Goal: Task Accomplishment & Management: Complete application form

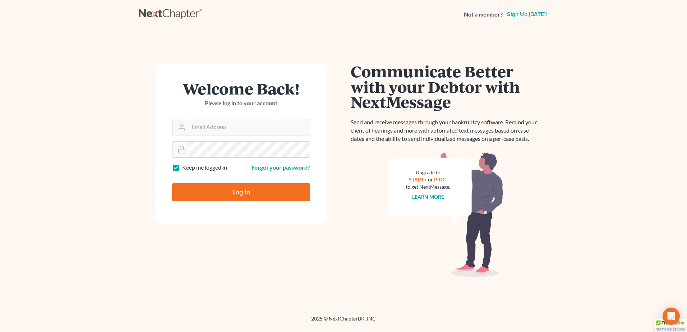
type input "[EMAIL_ADDRESS][DOMAIN_NAME]"
click at [247, 193] on input "Log In" at bounding box center [241, 192] width 138 height 18
type input "Thinking..."
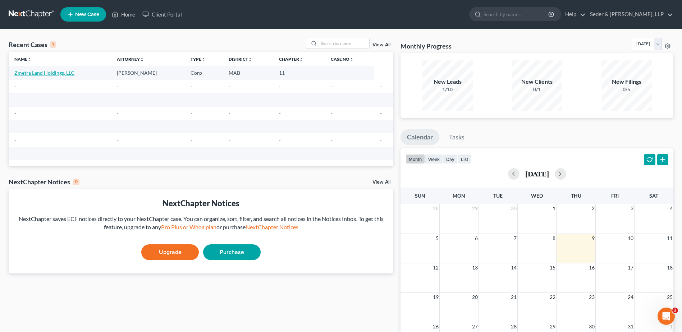
click at [41, 76] on link "Zmetra Land Holdings, LLC" at bounding box center [44, 73] width 60 height 6
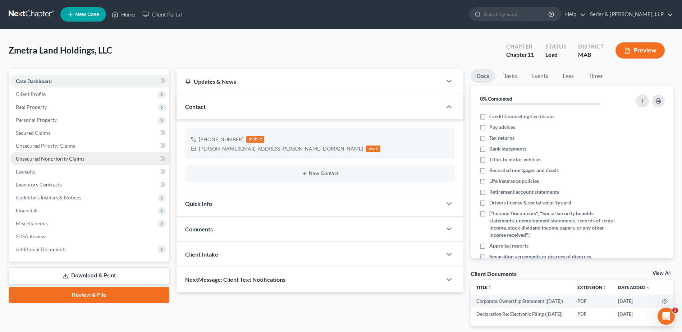
click at [55, 157] on span "Unsecured Nonpriority Claims" at bounding box center [50, 159] width 69 height 6
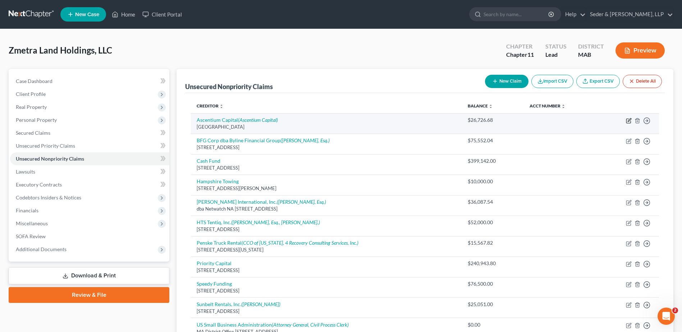
click at [628, 121] on icon "button" at bounding box center [628, 119] width 3 height 3
select select "45"
select select "11"
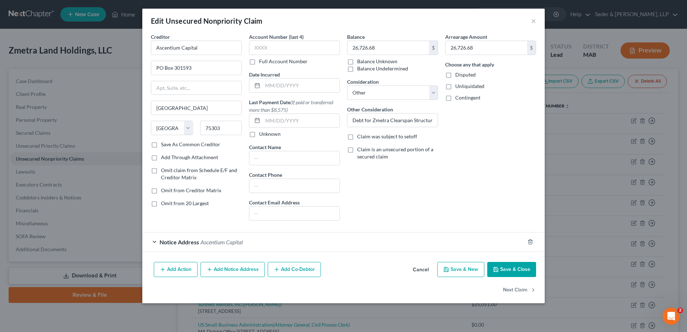
click at [197, 243] on span "Notice Address" at bounding box center [180, 242] width 40 height 7
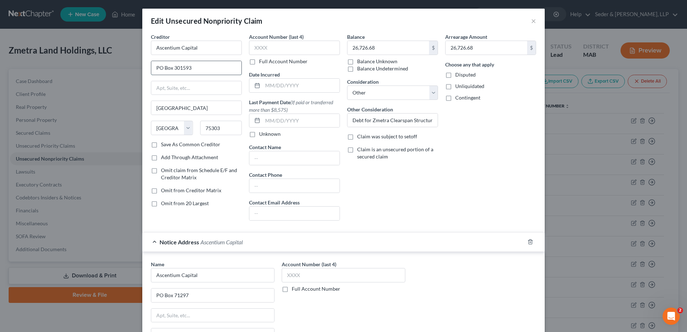
click at [179, 68] on input "PO Box 301593" at bounding box center [196, 68] width 90 height 14
type input "PO Box 71297"
click at [211, 128] on input "75303" at bounding box center [221, 128] width 42 height 14
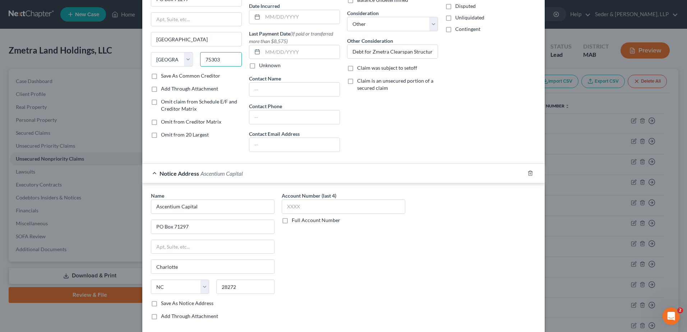
scroll to position [72, 0]
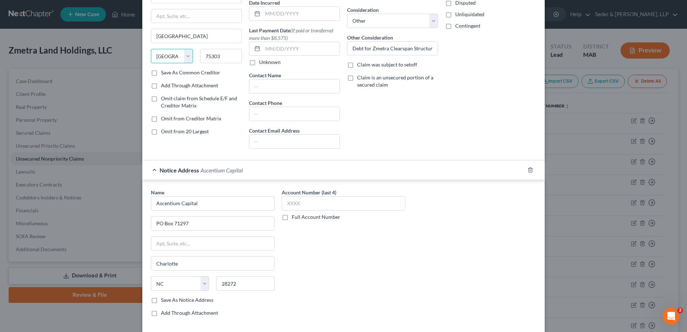
click at [164, 55] on select "State AL AK AR AZ CA CO CT DE DC FL GA GU HI ID IL IN IA KS KY LA ME MD MA MI M…" at bounding box center [172, 56] width 42 height 14
click at [214, 57] on input "75303" at bounding box center [221, 56] width 42 height 14
type input "28272"
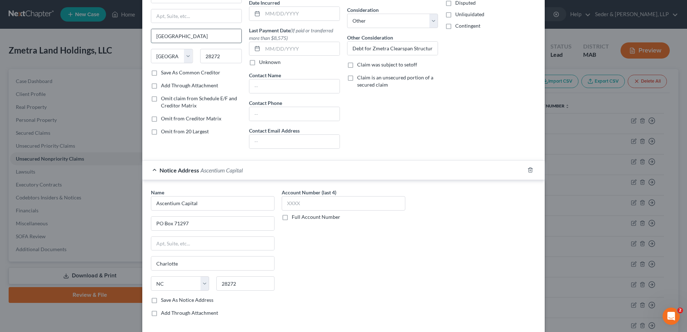
type input "Charlotte"
select select "28"
click at [197, 36] on input "Charlotte" at bounding box center [196, 36] width 90 height 14
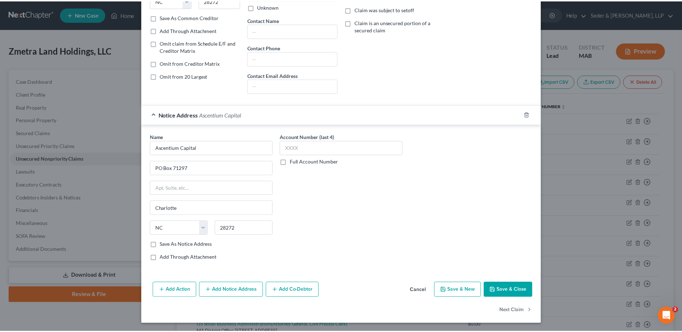
scroll to position [128, 0]
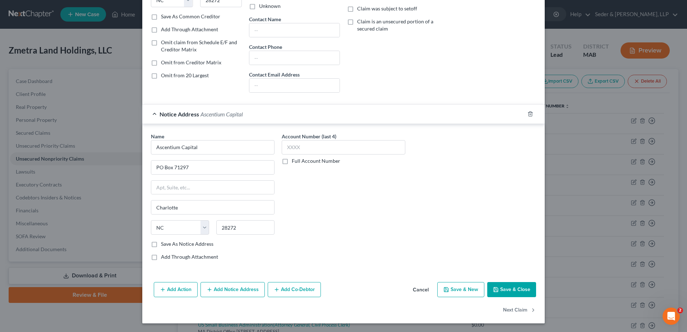
click at [511, 290] on button "Save & Close" at bounding box center [511, 289] width 49 height 15
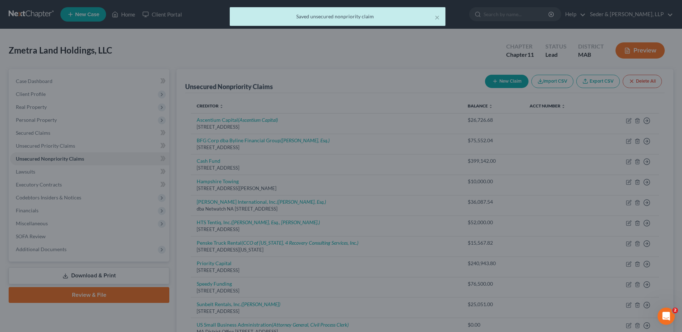
scroll to position [0, 0]
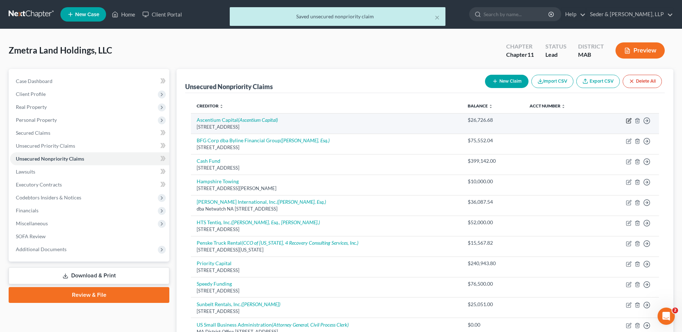
click at [628, 123] on icon "button" at bounding box center [628, 121] width 4 height 4
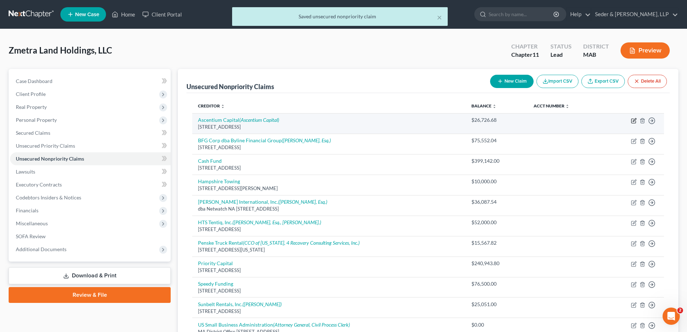
select select "28"
select select "11"
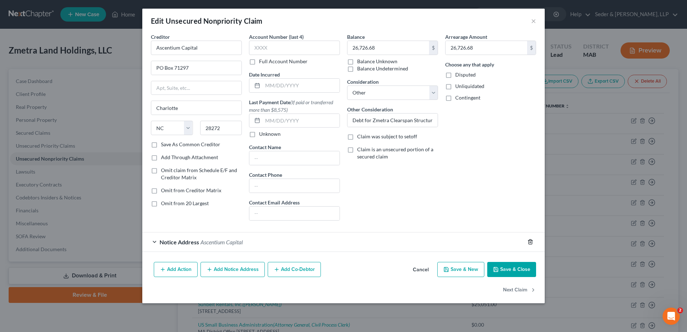
click at [530, 242] on icon "button" at bounding box center [530, 242] width 6 height 6
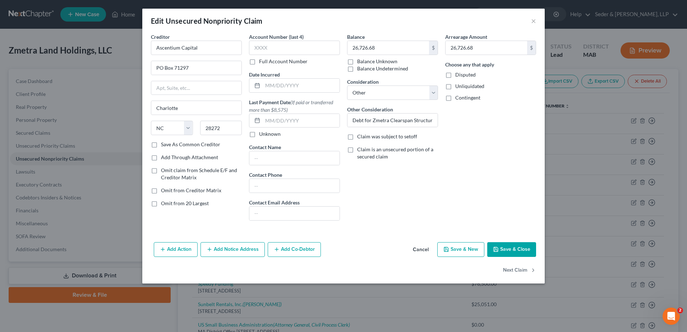
click at [524, 253] on button "Save & Close" at bounding box center [511, 249] width 49 height 15
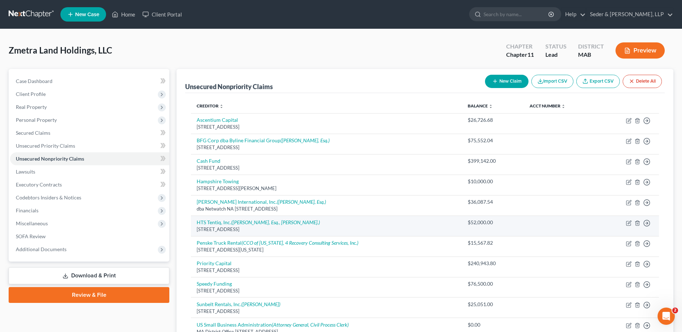
scroll to position [36, 0]
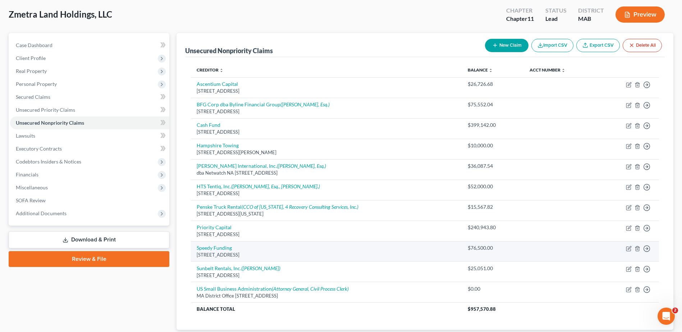
click at [260, 253] on div "157 Church Street, New Haven, CT 06510" at bounding box center [326, 254] width 259 height 7
click at [629, 250] on icon "button" at bounding box center [628, 249] width 6 height 6
select select "6"
select select "11"
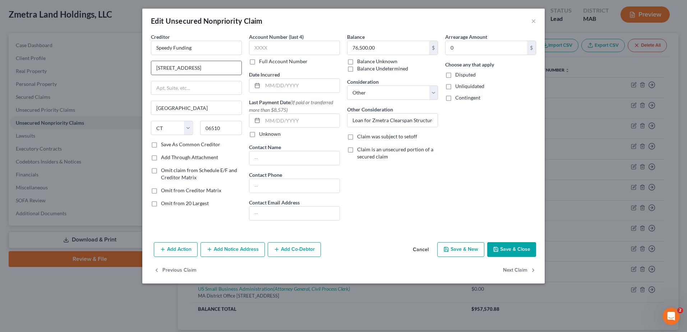
click at [209, 70] on input "157 Church Street" at bounding box center [196, 68] width 90 height 14
click at [209, 69] on input "157 Church Street" at bounding box center [196, 68] width 90 height 14
type input "300 N Main Street"
type input "10977"
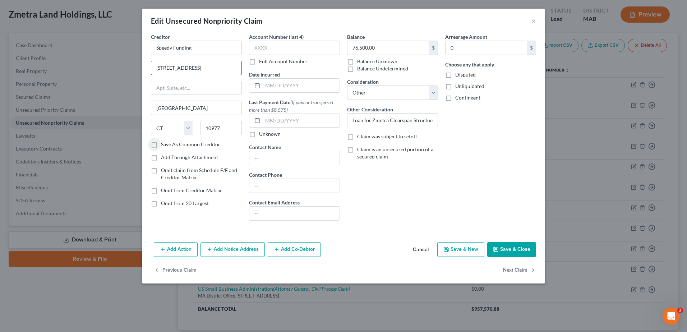
type input "Spring Valley"
select select "35"
click at [523, 250] on button "Save & Close" at bounding box center [511, 249] width 49 height 15
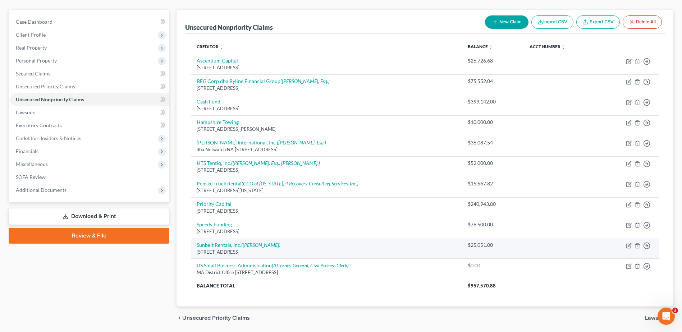
scroll to position [72, 0]
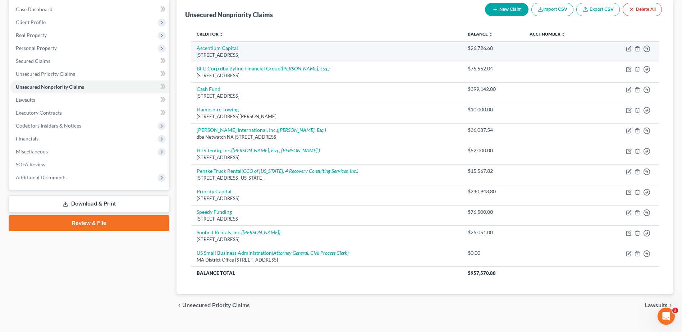
click at [631, 49] on td "Move to D Move to E Move to G Move to Notice Only" at bounding box center [628, 51] width 61 height 20
click at [630, 49] on icon "button" at bounding box center [628, 49] width 6 height 6
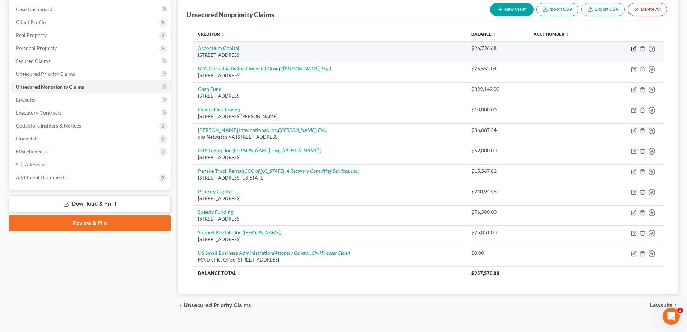
select select "28"
select select "11"
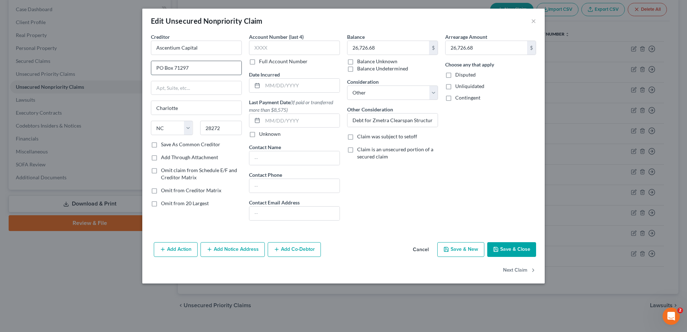
click at [183, 70] on input "PO Box 71297" at bounding box center [196, 68] width 90 height 14
type input "Region Bank dba Ascentium Captial"
type input "23970 US 59 North"
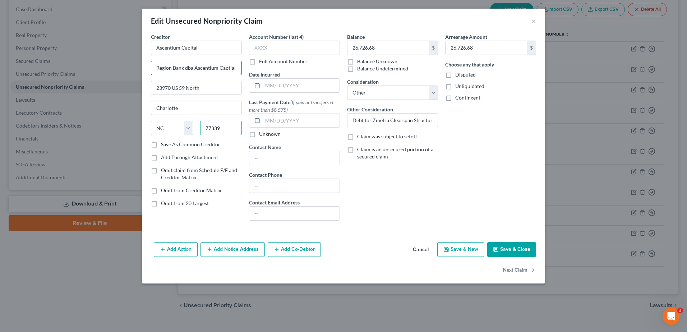
type input "77339"
type input "Humble"
select select "45"
click at [491, 46] on input "26,726.68" at bounding box center [486, 48] width 82 height 14
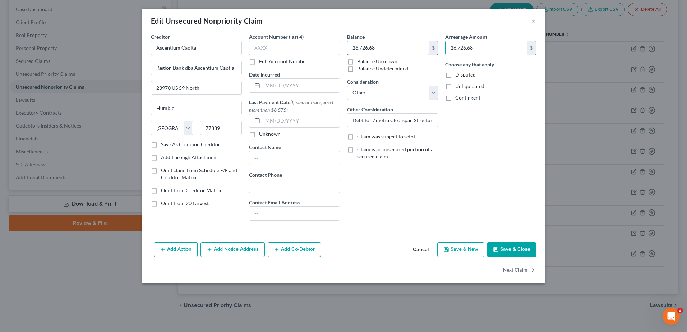
click at [389, 52] on input "26,726.68" at bounding box center [388, 48] width 82 height 14
click at [387, 45] on input "107,335" at bounding box center [388, 48] width 82 height 14
type input "107,335.35"
click at [495, 47] on input "26,726.68" at bounding box center [486, 48] width 82 height 14
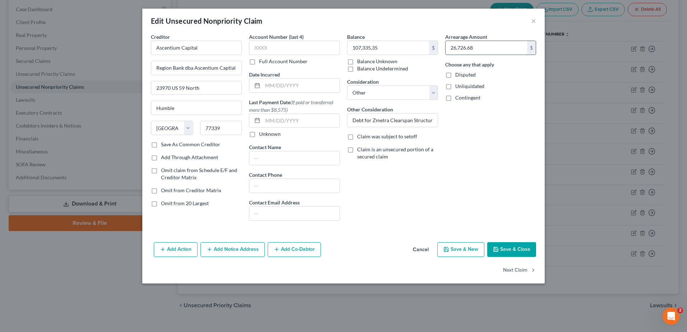
click at [495, 47] on input "26,726.68" at bounding box center [486, 48] width 82 height 14
click at [472, 148] on div "Arrearage Amount $ Choose any that apply Disputed Unliquidated Contingent" at bounding box center [491, 129] width 98 height 193
click at [509, 250] on button "Save & Close" at bounding box center [511, 249] width 49 height 15
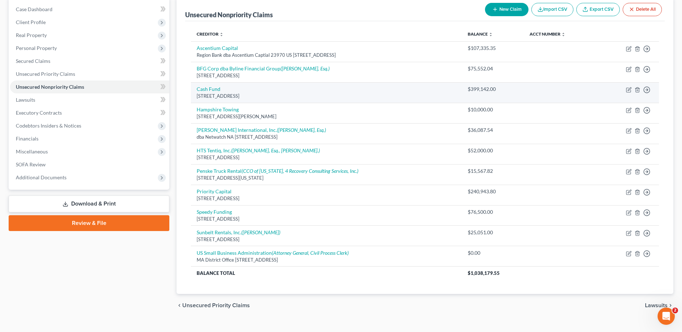
scroll to position [36, 0]
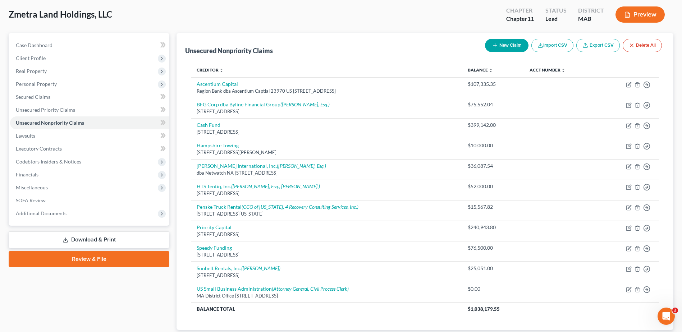
click at [504, 49] on button "New Claim" at bounding box center [506, 45] width 43 height 13
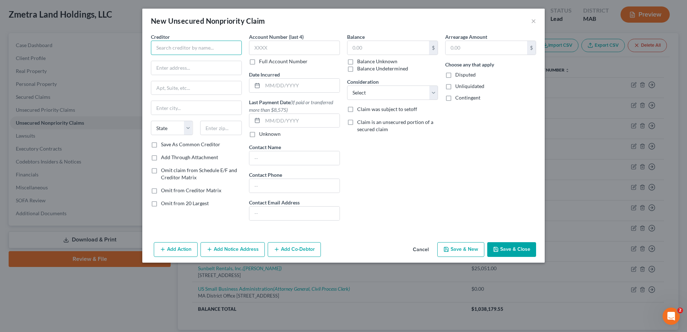
click at [184, 48] on input "text" at bounding box center [196, 48] width 91 height 14
type input "United Rentals (North America) Inc"
click at [183, 70] on input "text" at bounding box center [196, 68] width 90 height 14
click at [176, 70] on input "text" at bounding box center [196, 68] width 90 height 14
type input "100 First Stamford Place, Ste 700"
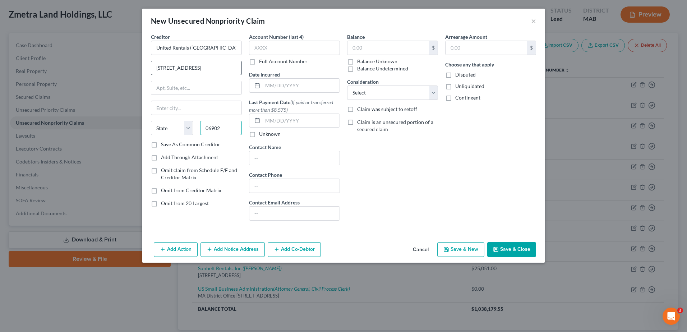
type input "06902"
type input "Stamford"
select select "6"
click at [422, 250] on button "Cancel" at bounding box center [420, 250] width 27 height 14
